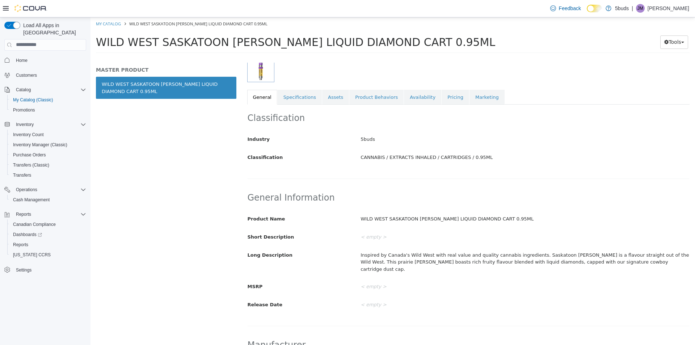
scroll to position [109, 0]
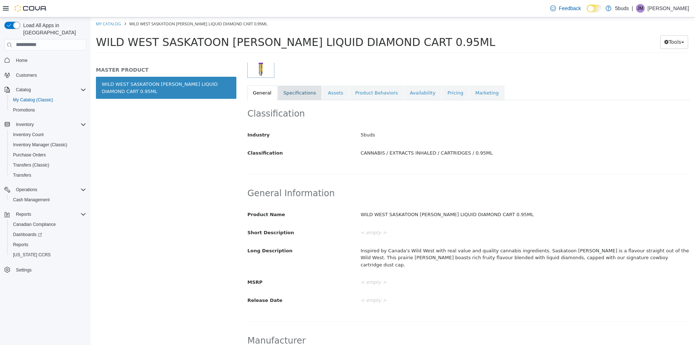
click at [307, 91] on link "Specifications" at bounding box center [300, 92] width 44 height 15
